Goal: Find specific page/section: Find specific page/section

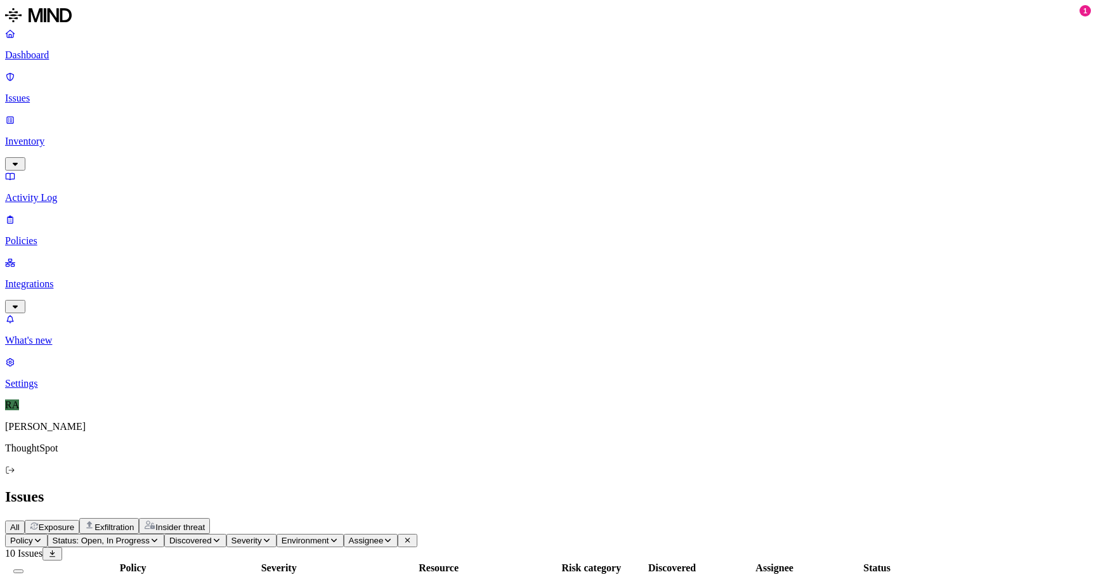
click at [79, 235] on p "Policies" at bounding box center [548, 240] width 1086 height 11
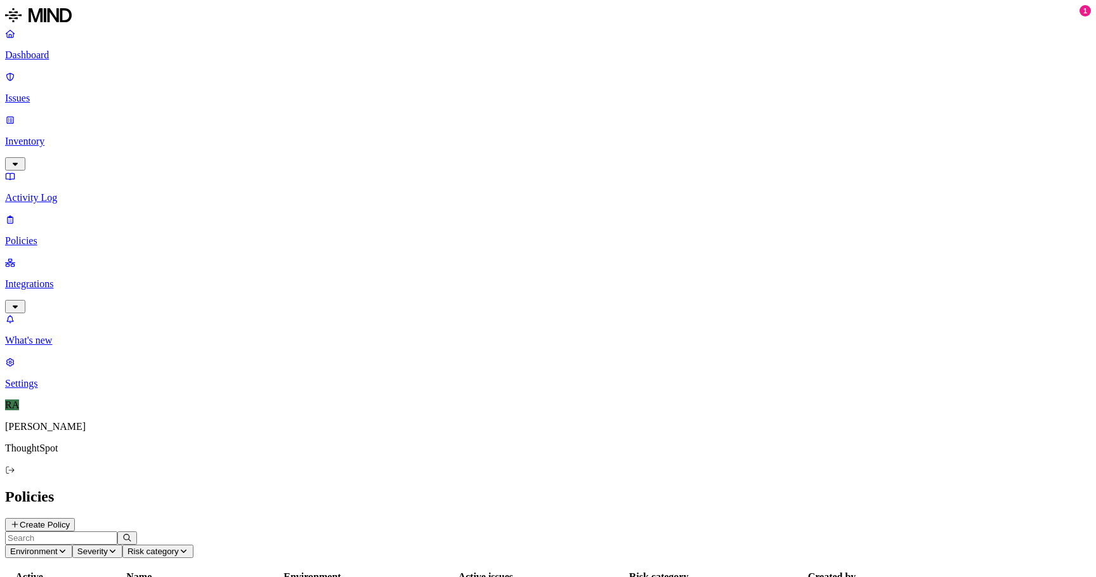
click at [98, 114] on link "Inventory" at bounding box center [548, 141] width 1086 height 55
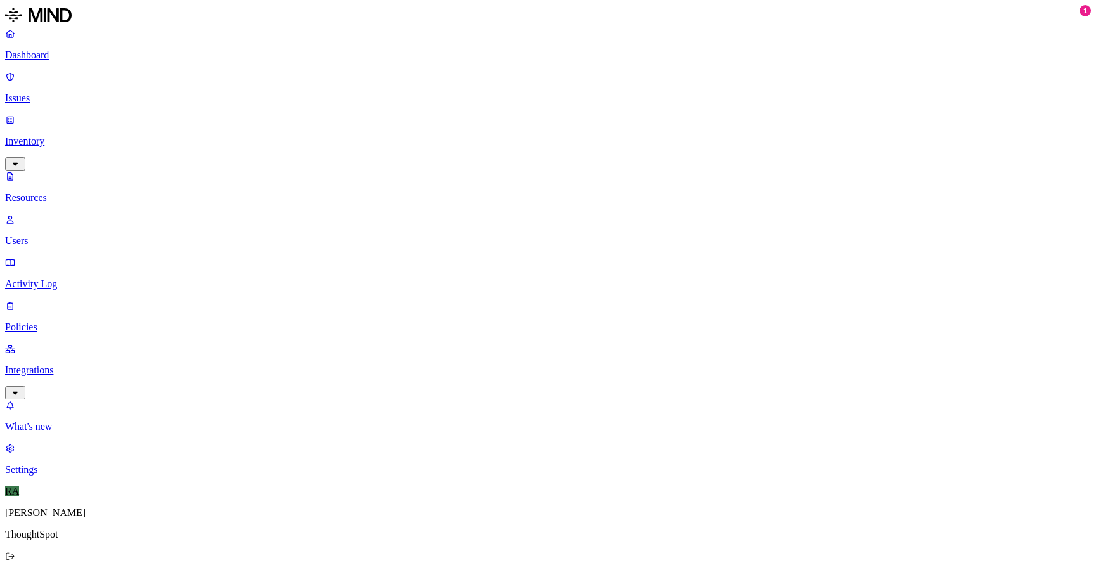
click at [119, 114] on link "Inventory" at bounding box center [548, 141] width 1086 height 55
click at [93, 214] on link "Users" at bounding box center [548, 230] width 1086 height 33
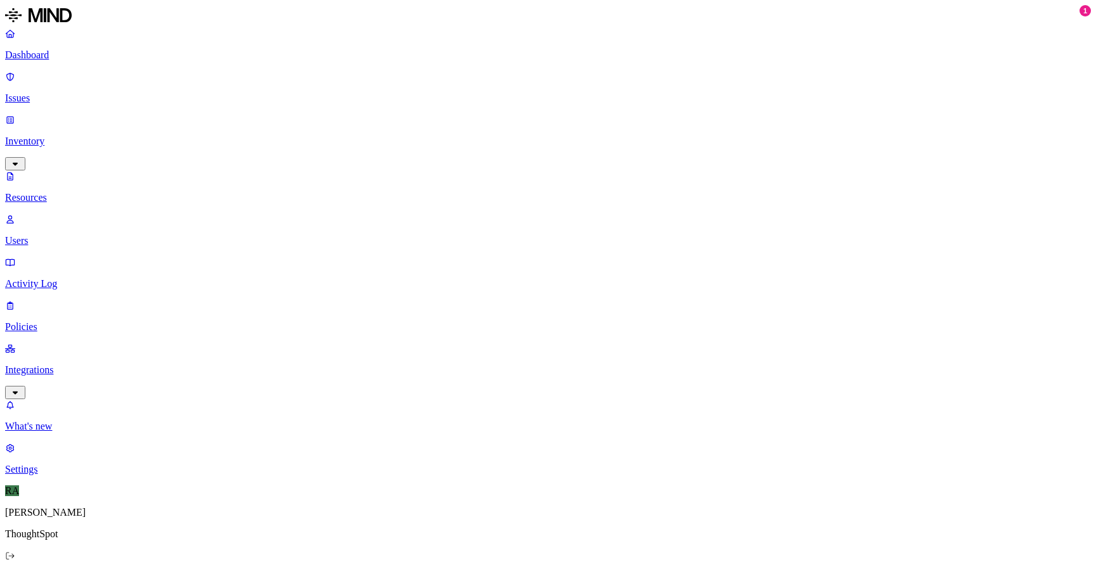
paste input "[PERSON_NAME][EMAIL_ADDRESS][PERSON_NAME][DOMAIN_NAME]"
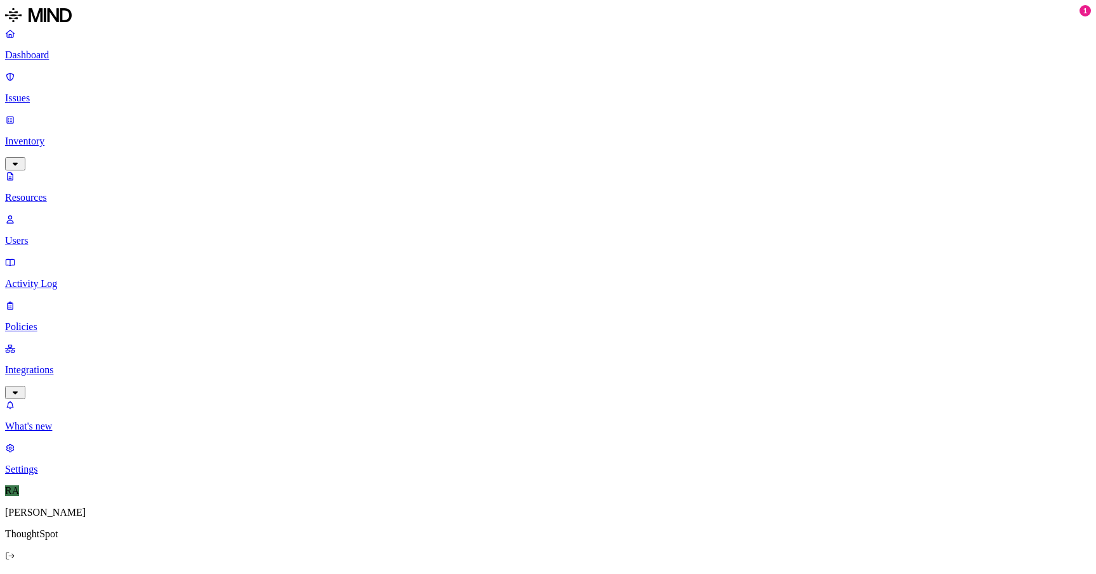
paste input "hilip.[PERSON_NAME]"
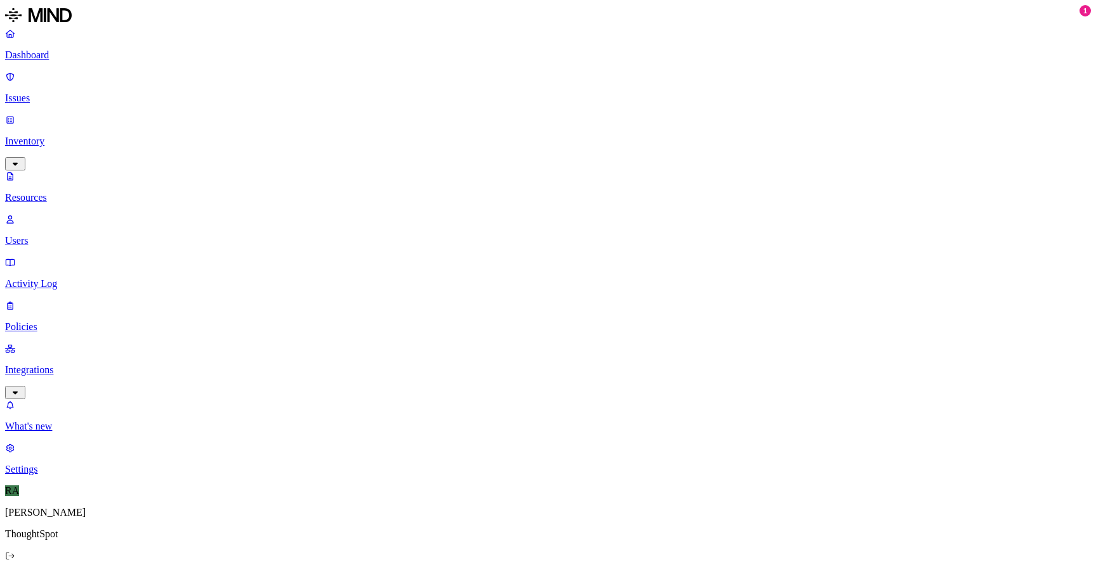
paste input "[PERSON_NAME][EMAIL_ADDRESS][PERSON_NAME][DOMAIN_NAME]"
type input "[PERSON_NAME].[PERSON_NAME]@[PERSON_NAME].[PERSON_NAME]@[DOMAIN_NAME]"
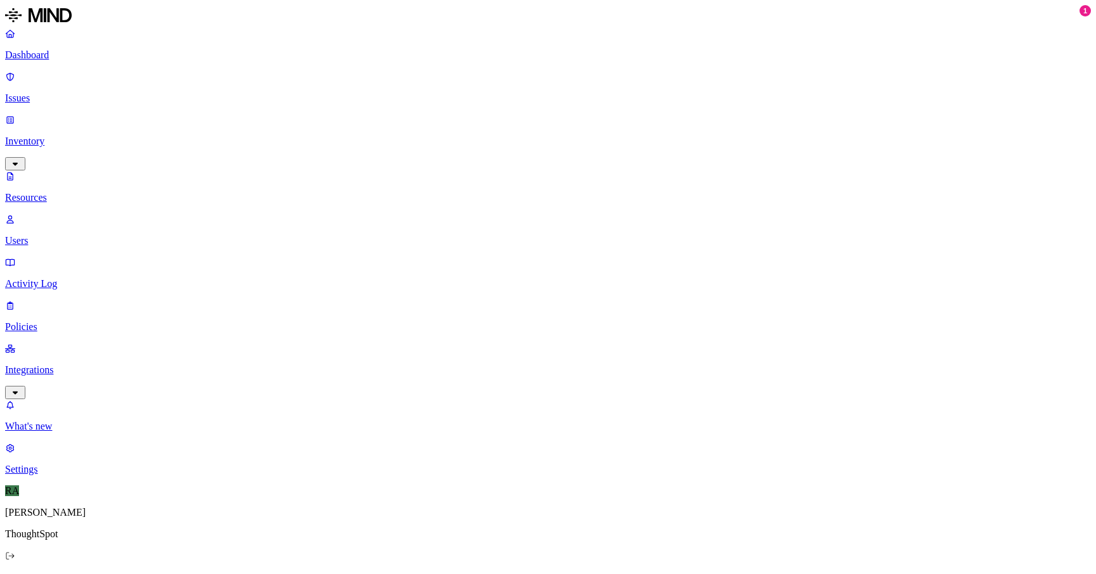
scroll to position [0, 0]
paste input "[PERSON_NAME][EMAIL_ADDRESS][PERSON_NAME][DOMAIN_NAME]"
type input "[PERSON_NAME][EMAIL_ADDRESS][PERSON_NAME][DOMAIN_NAME]"
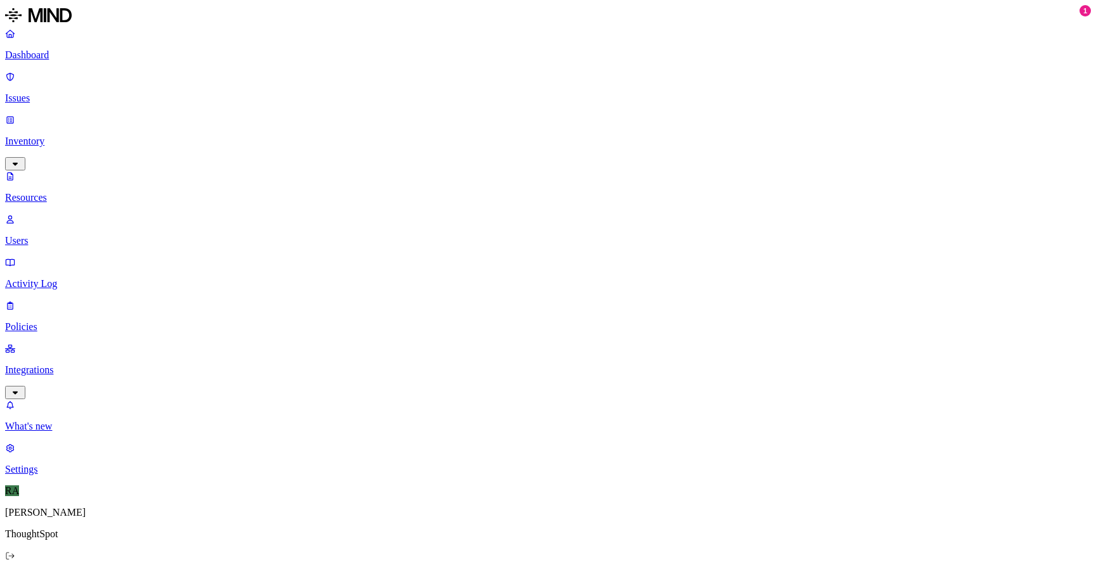
paste input "[PERSON_NAME][EMAIL_ADDRESS][PERSON_NAME][DOMAIN_NAME]"
type input "[PERSON_NAME][EMAIL_ADDRESS][PERSON_NAME][DOMAIN_NAME]"
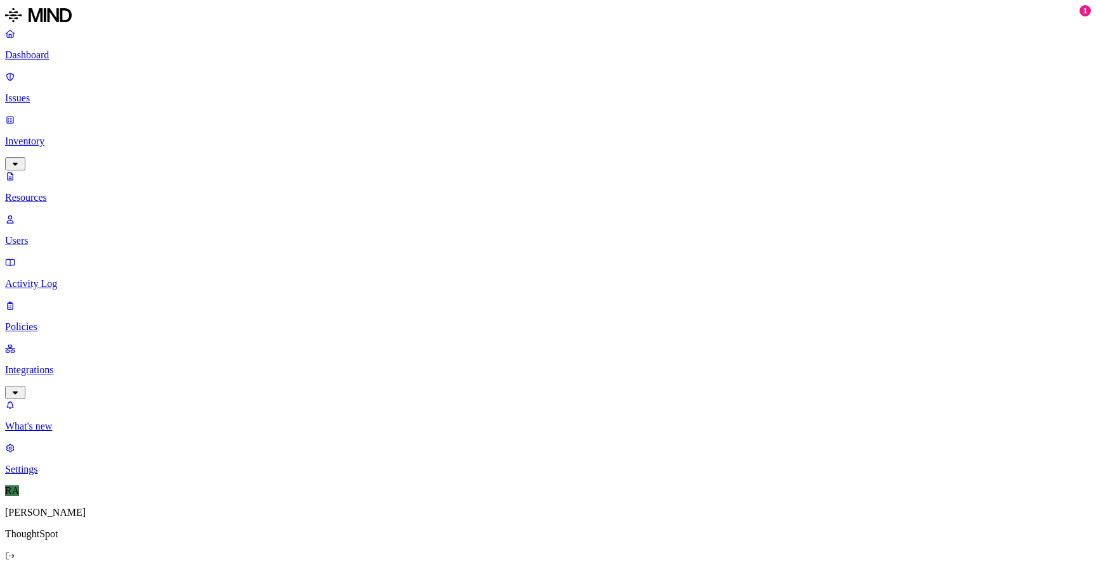
paste input "[EMAIL_ADDRESS][DOMAIN_NAME]"
type input "[EMAIL_ADDRESS][DOMAIN_NAME]"
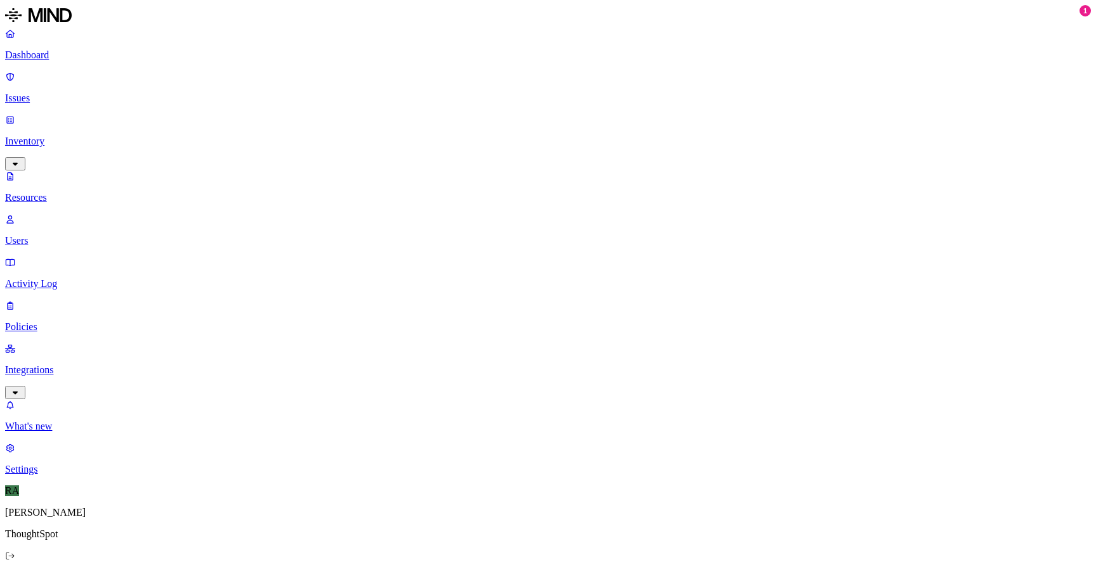
paste input "[EMAIL_ADDRESS][PERSON_NAME][DOMAIN_NAME]"
type input "[EMAIL_ADDRESS][PERSON_NAME][DOMAIN_NAME]"
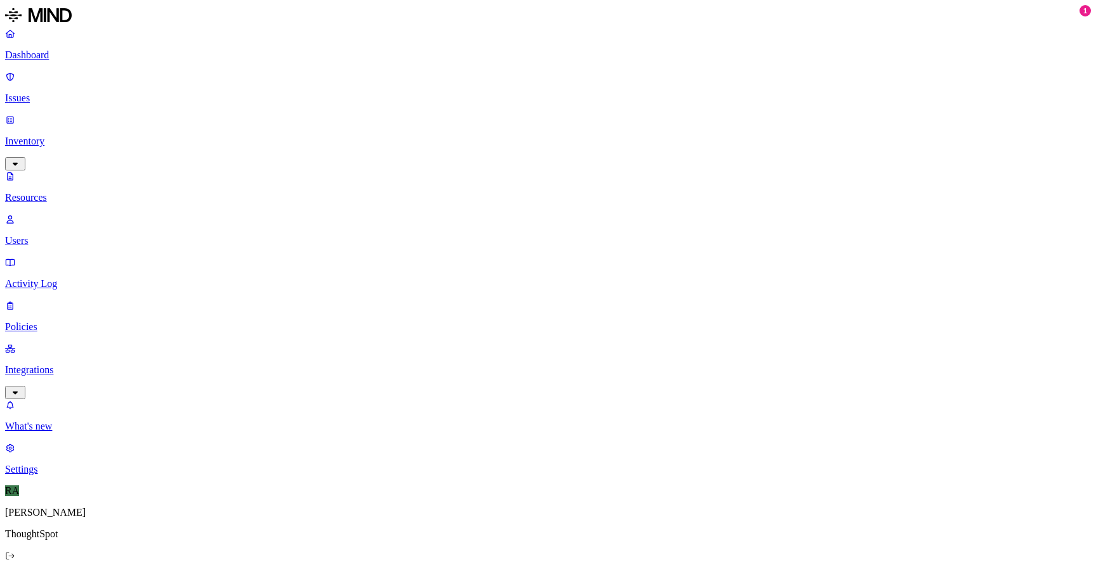
paste input "[PERSON_NAME][EMAIL_ADDRESS][DOMAIN_NAME]"
type input "[PERSON_NAME][EMAIL_ADDRESS][DOMAIN_NAME]"
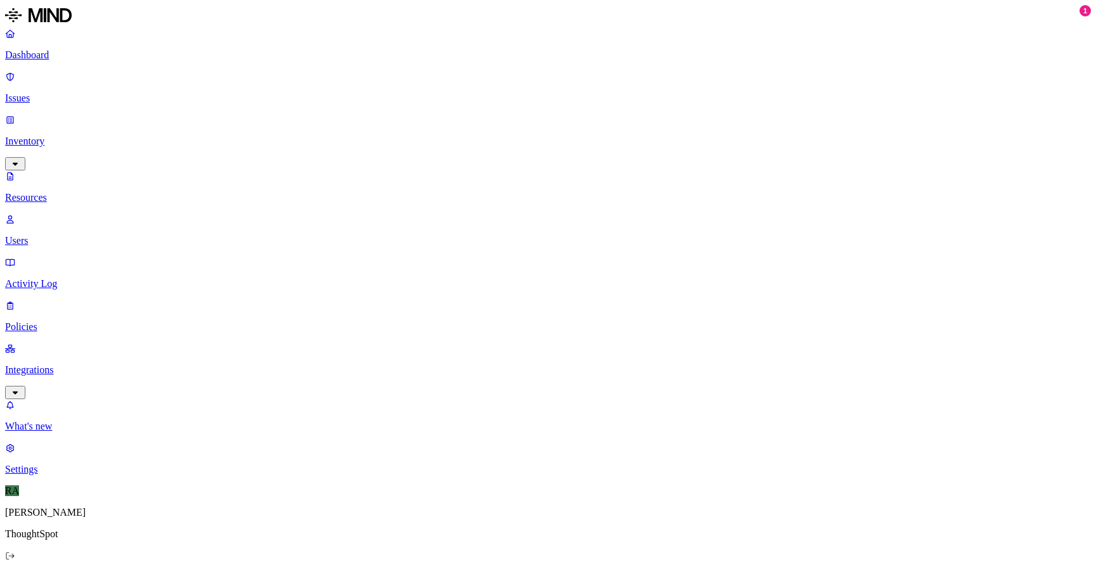
paste input "[PERSON_NAME][EMAIL_ADDRESS][DOMAIN_NAME]"
type input "[PERSON_NAME][EMAIL_ADDRESS][DOMAIN_NAME]"
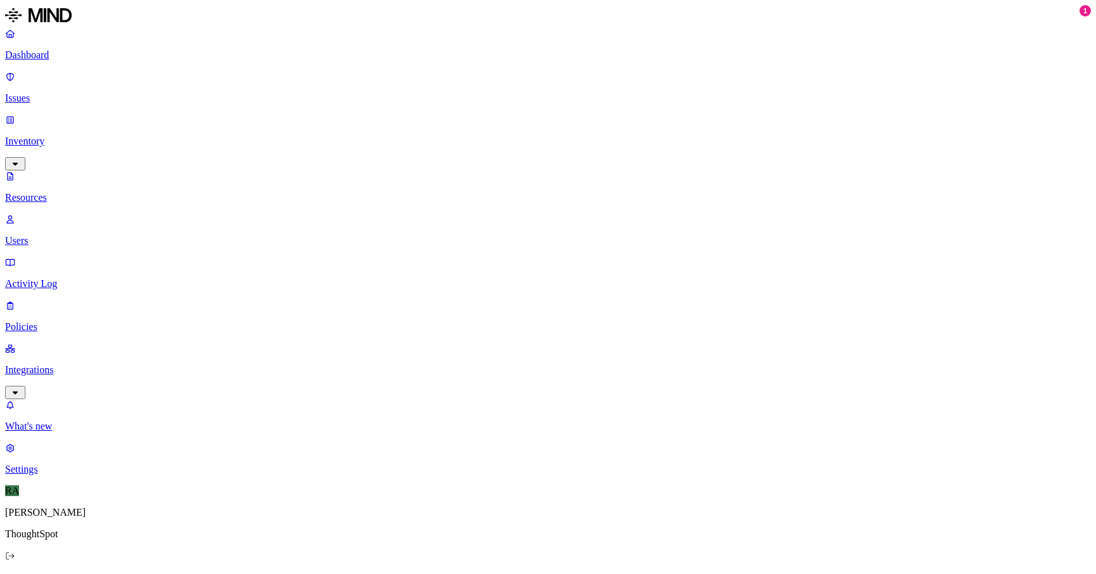
paste input "[EMAIL_ADDRESS][PERSON_NAME][DOMAIN_NAME]"
type input "[EMAIL_ADDRESS][PERSON_NAME][DOMAIN_NAME]"
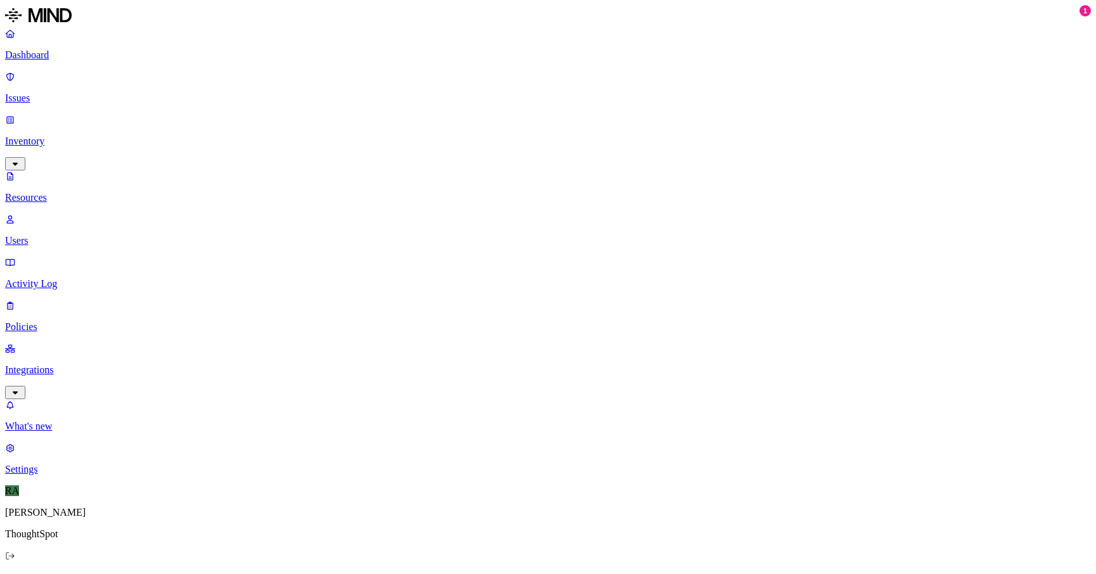
paste input "[PERSON_NAME][EMAIL_ADDRESS][PERSON_NAME][DOMAIN_NAME]"
type input "[PERSON_NAME][EMAIL_ADDRESS][PERSON_NAME][DOMAIN_NAME]"
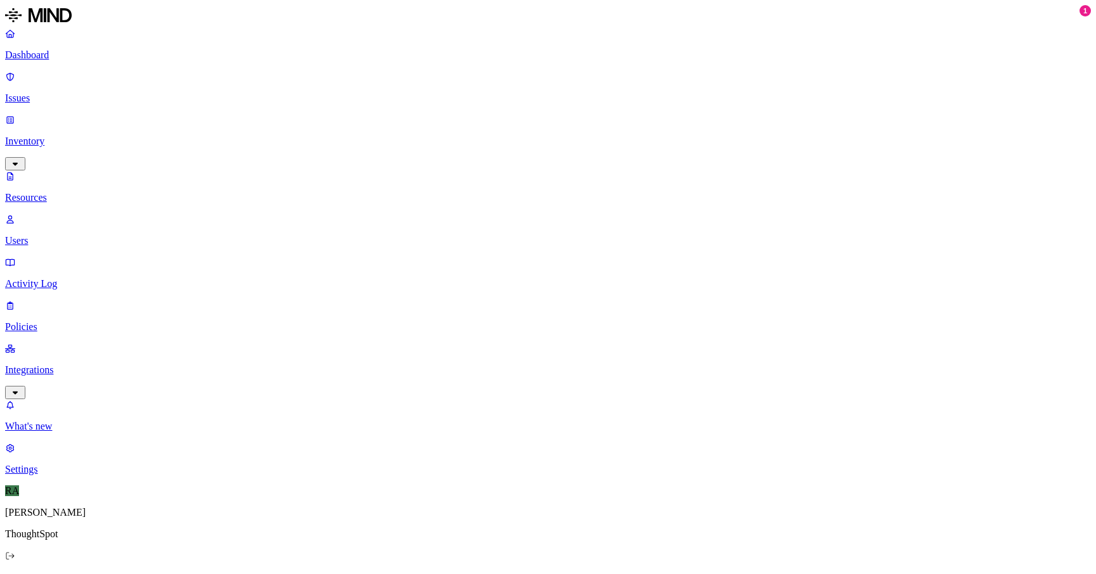
paste input "[PERSON_NAME][EMAIL_ADDRESS][PERSON_NAME][DOMAIN_NAME]"
type input "[PERSON_NAME][EMAIL_ADDRESS][PERSON_NAME][DOMAIN_NAME]"
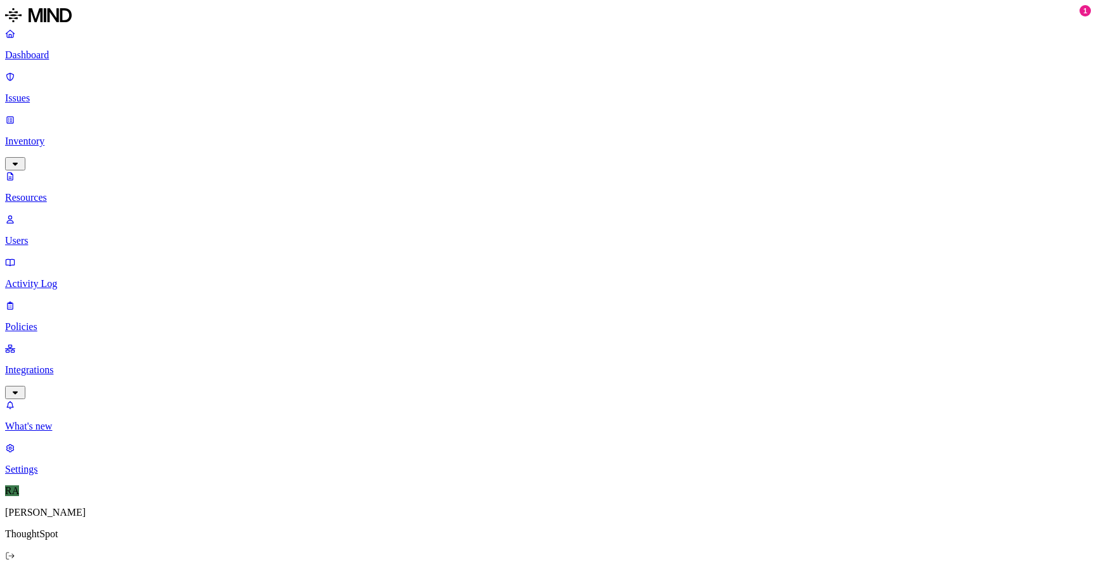
paste input "[EMAIL_ADDRESS][DOMAIN_NAME]"
type input "[EMAIL_ADDRESS][DOMAIN_NAME]"
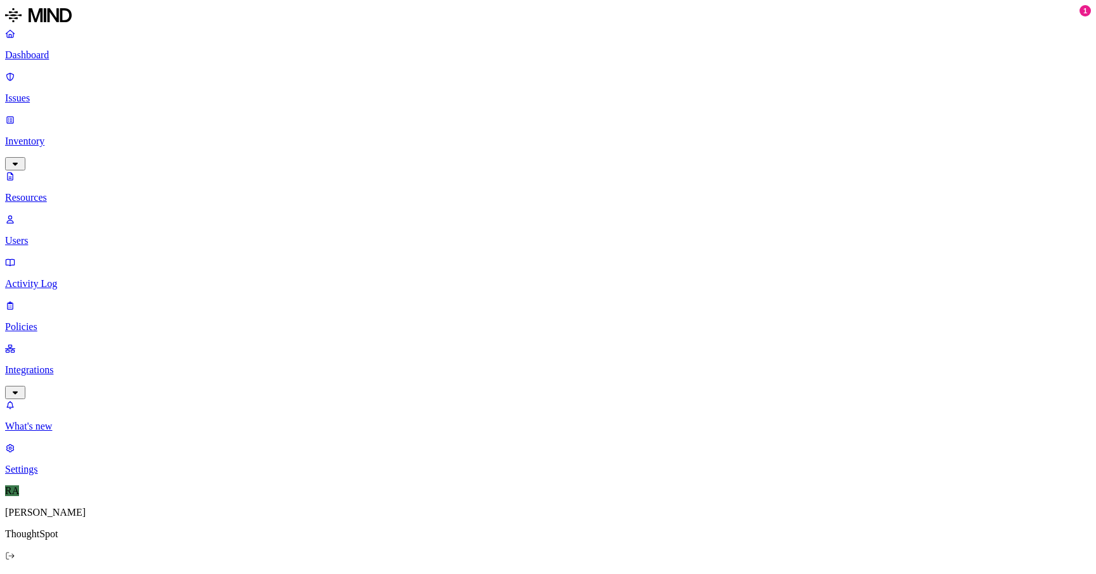
paste input "[PERSON_NAME][EMAIL_ADDRESS][DOMAIN_NAME]"
type input "[PERSON_NAME][EMAIL_ADDRESS][DOMAIN_NAME]"
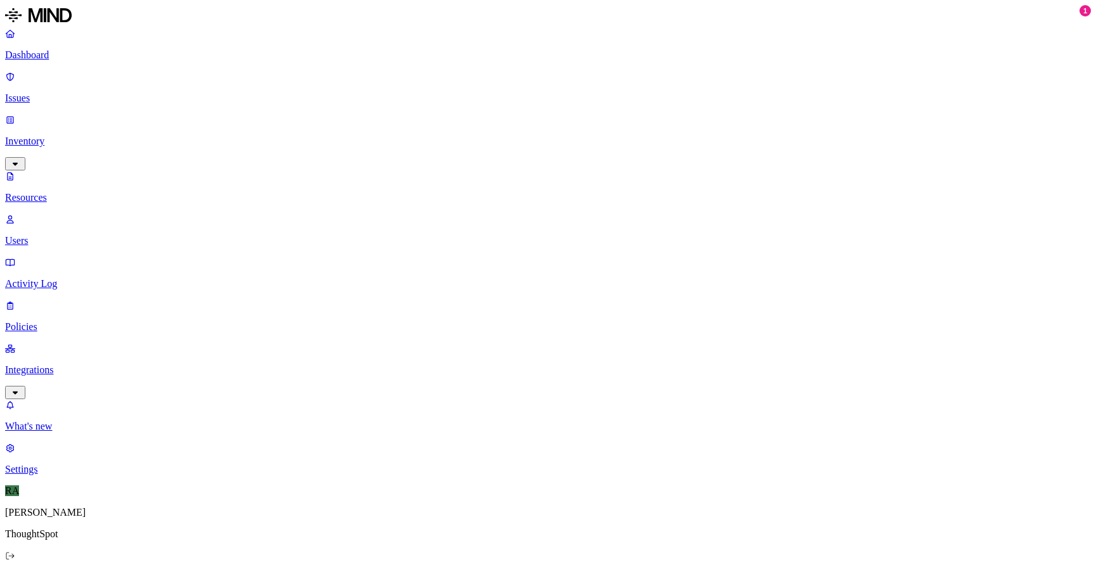
paste input "[PERSON_NAME][EMAIL_ADDRESS][PERSON_NAME][DOMAIN_NAME]"
type input "[PERSON_NAME][EMAIL_ADDRESS][PERSON_NAME][DOMAIN_NAME]"
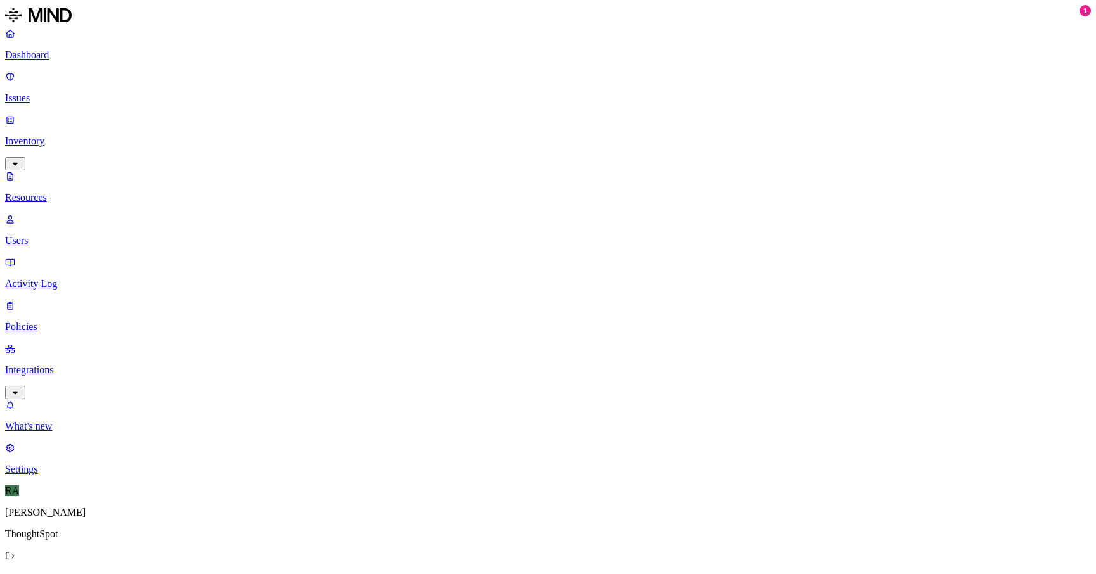
paste input "[PERSON_NAME][EMAIL_ADDRESS][PERSON_NAME][DOMAIN_NAME]"
type input "[PERSON_NAME][EMAIL_ADDRESS][PERSON_NAME][DOMAIN_NAME]"
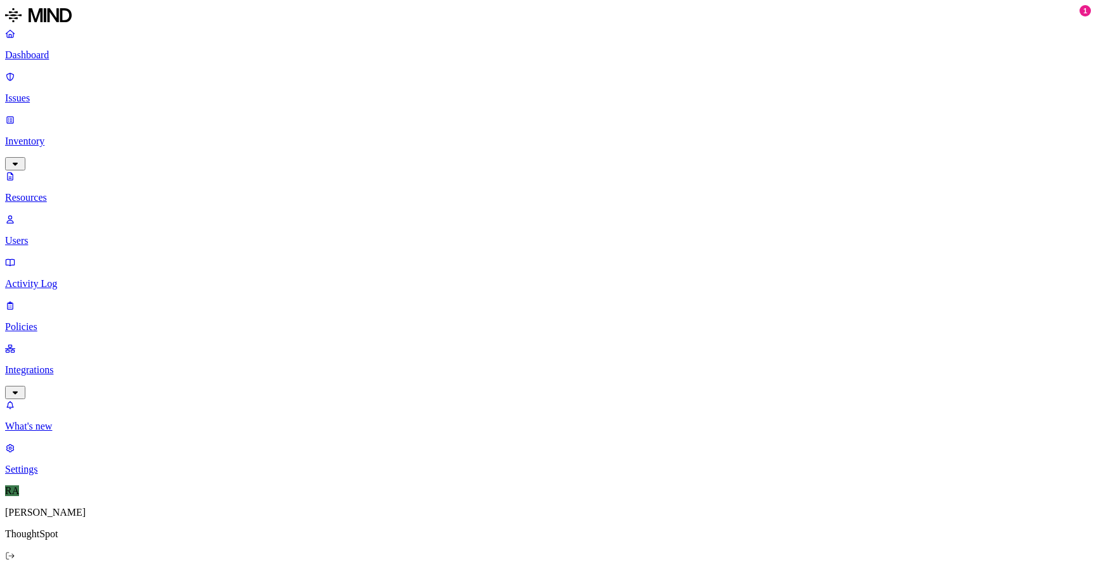
paste input "[EMAIL_ADDRESS][PERSON_NAME][DOMAIN_NAME]"
type input "[EMAIL_ADDRESS][PERSON_NAME][DOMAIN_NAME]"
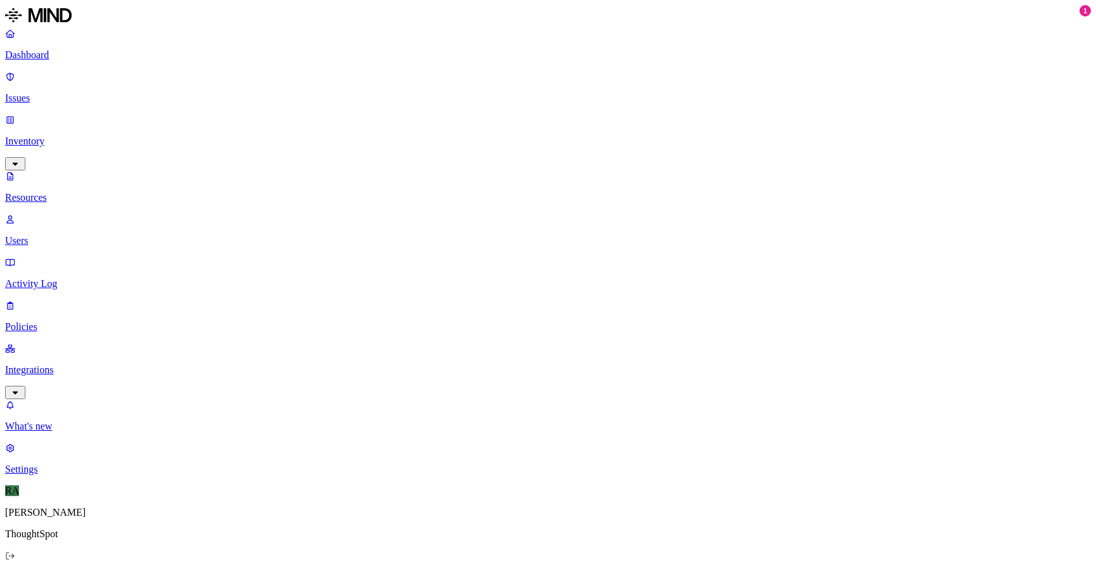
scroll to position [0, 0]
paste input "[PERSON_NAME][EMAIL_ADDRESS][PERSON_NAME][DOMAIN_NAME]"
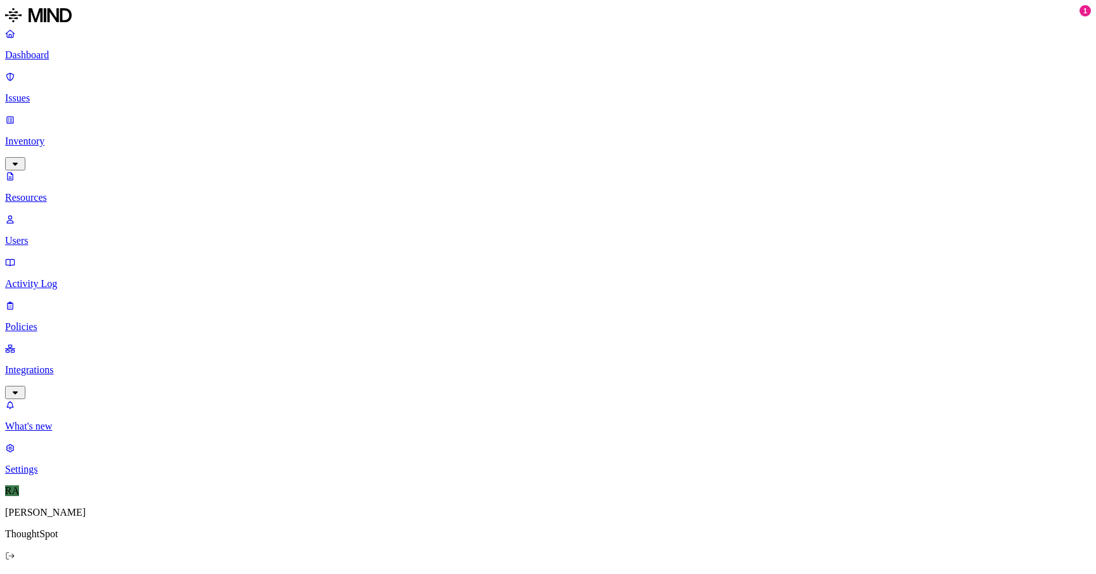
type input "[PERSON_NAME][EMAIL_ADDRESS][PERSON_NAME][DOMAIN_NAME]"
paste input "[PERSON_NAME][EMAIL_ADDRESS][PERSON_NAME][DOMAIN_NAME]"
type input "[PERSON_NAME][EMAIL_ADDRESS][PERSON_NAME][DOMAIN_NAME]"
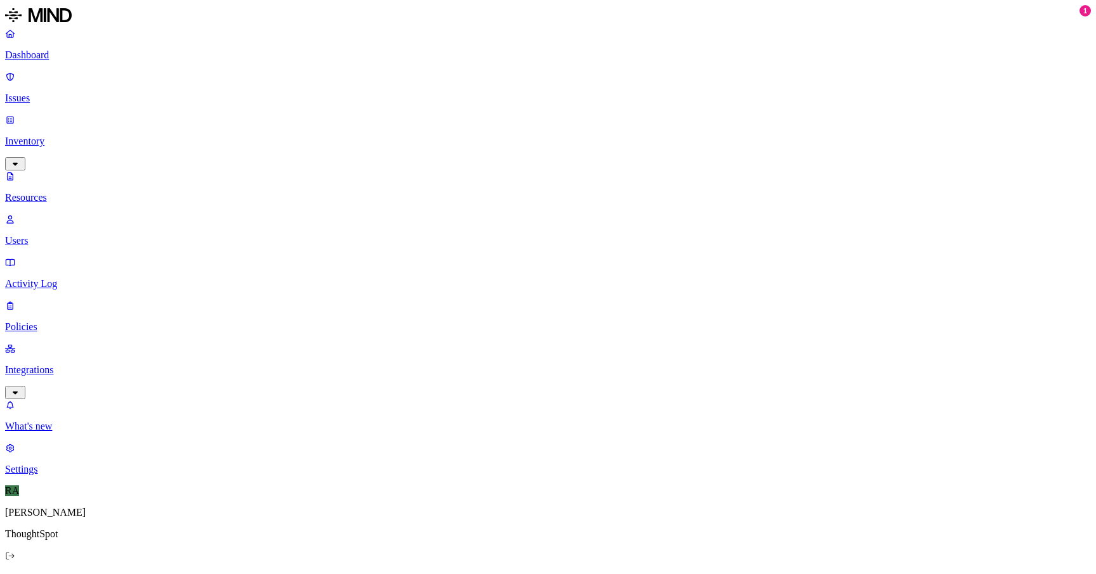
scroll to position [0, 20]
click at [70, 235] on p "Users" at bounding box center [548, 240] width 1086 height 11
